Goal: Information Seeking & Learning: Learn about a topic

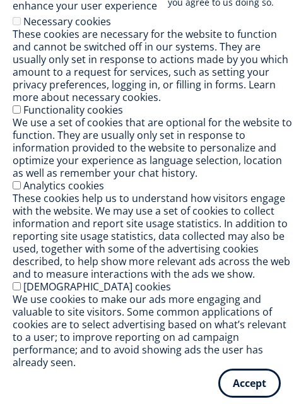
scroll to position [39, 0]
click at [247, 379] on button "Accept" at bounding box center [249, 380] width 62 height 29
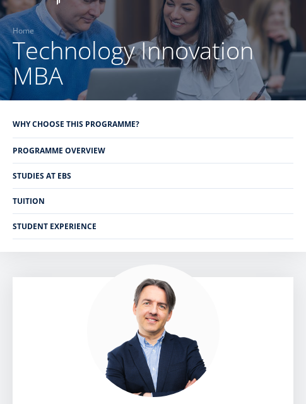
click at [114, 127] on link "Why choose this programme?" at bounding box center [153, 124] width 281 height 25
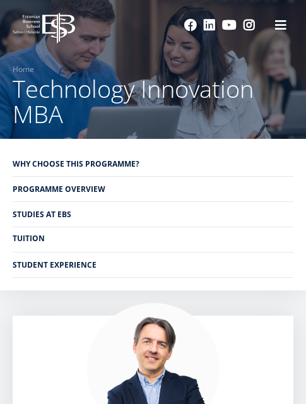
click at [82, 242] on link "Tuition" at bounding box center [153, 238] width 281 height 25
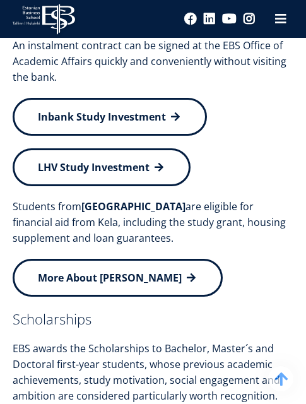
scroll to position [6906, 0]
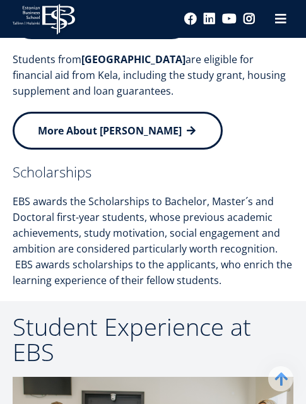
click at [112, 257] on p "EBS awards the Scholarships to Bachelor, Master´s and Doctoral first-year stude…" at bounding box center [153, 241] width 281 height 95
click at [25, 172] on h3 "Scholarships" at bounding box center [153, 171] width 281 height 19
click at [48, 170] on h3 "Scholarships" at bounding box center [153, 171] width 281 height 19
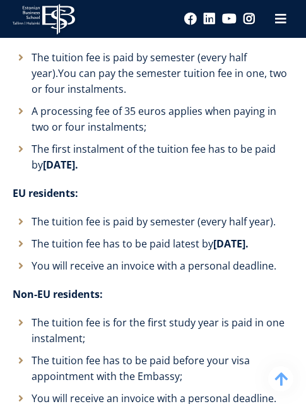
scroll to position [6023, 0]
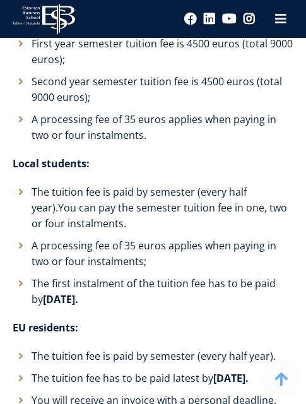
scroll to position [713, 0]
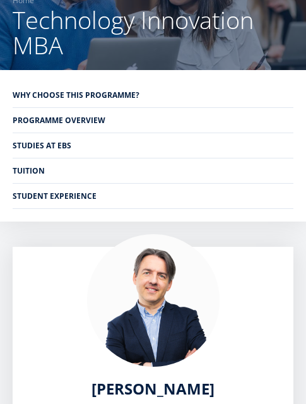
scroll to position [76, 0]
